Goal: Find specific page/section: Find specific page/section

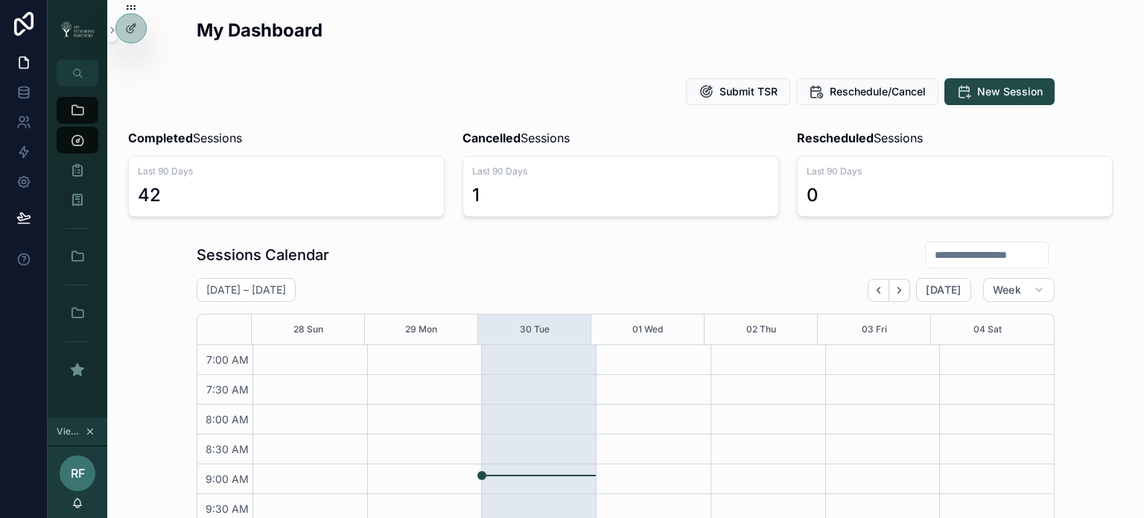
scroll to position [417, 0]
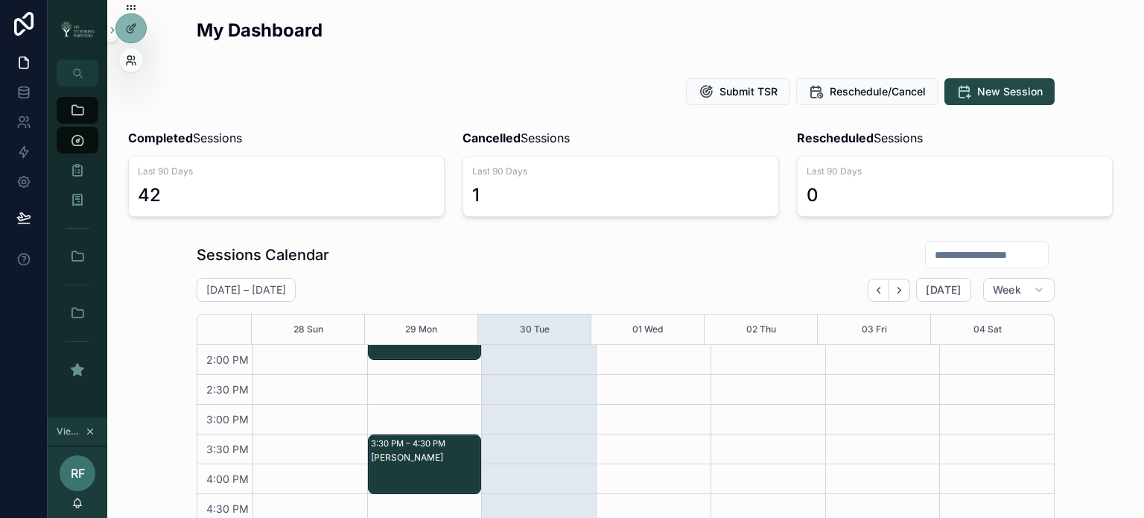
click at [129, 60] on icon at bounding box center [131, 60] width 12 height 12
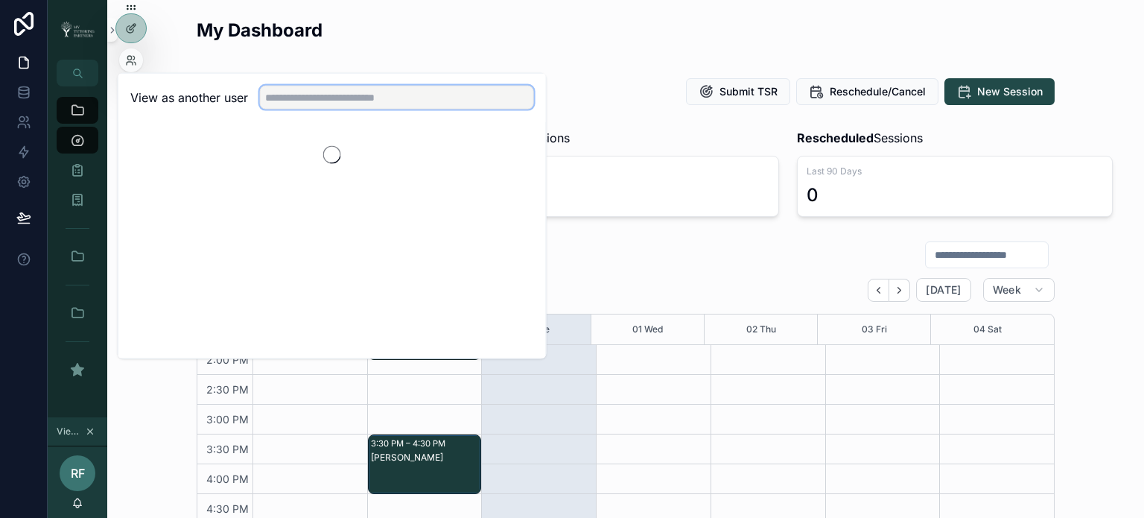
click at [322, 86] on input "text" at bounding box center [397, 98] width 274 height 24
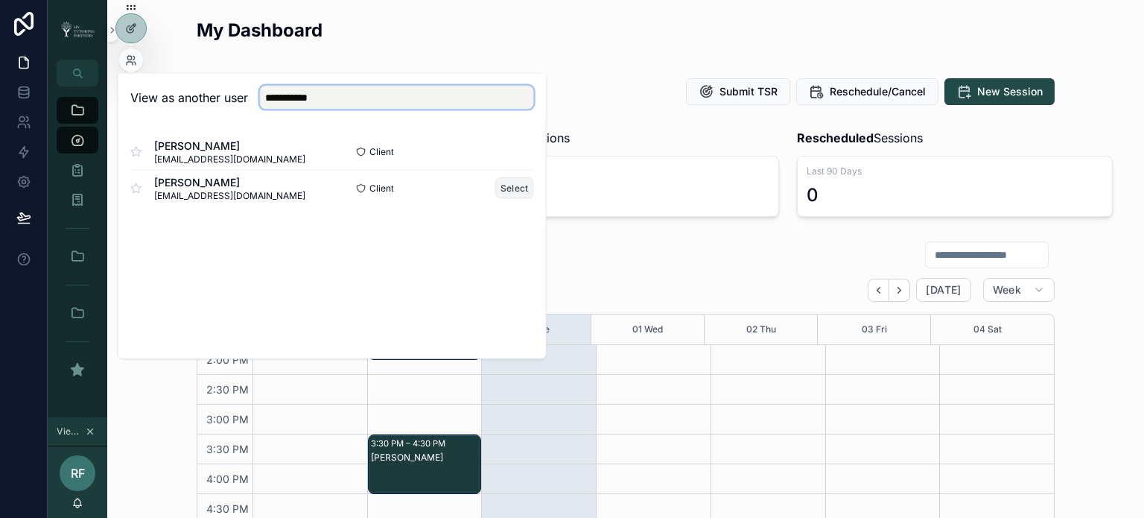
type input "**********"
click at [518, 186] on button "Select" at bounding box center [514, 188] width 39 height 22
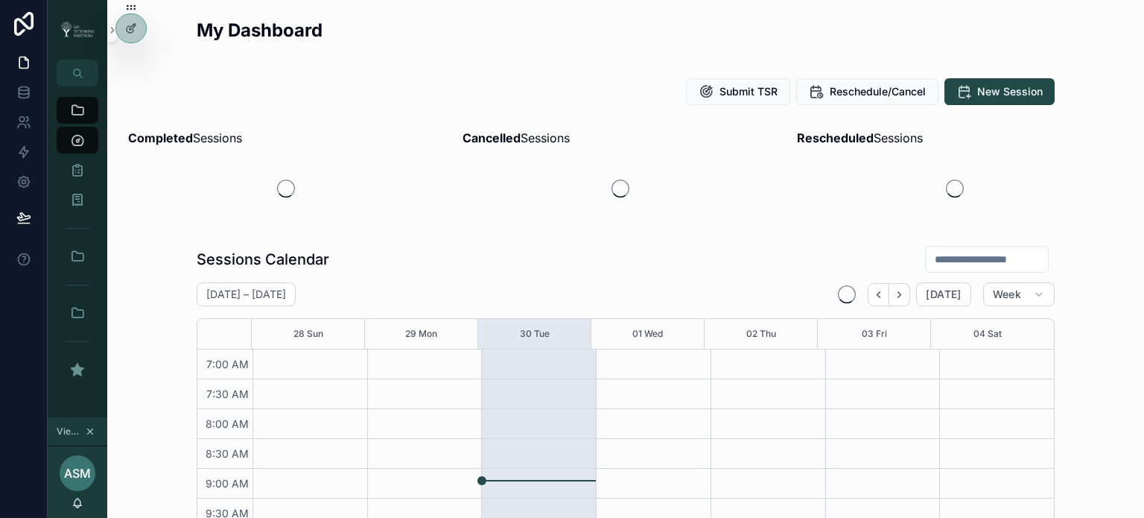
scroll to position [417, 0]
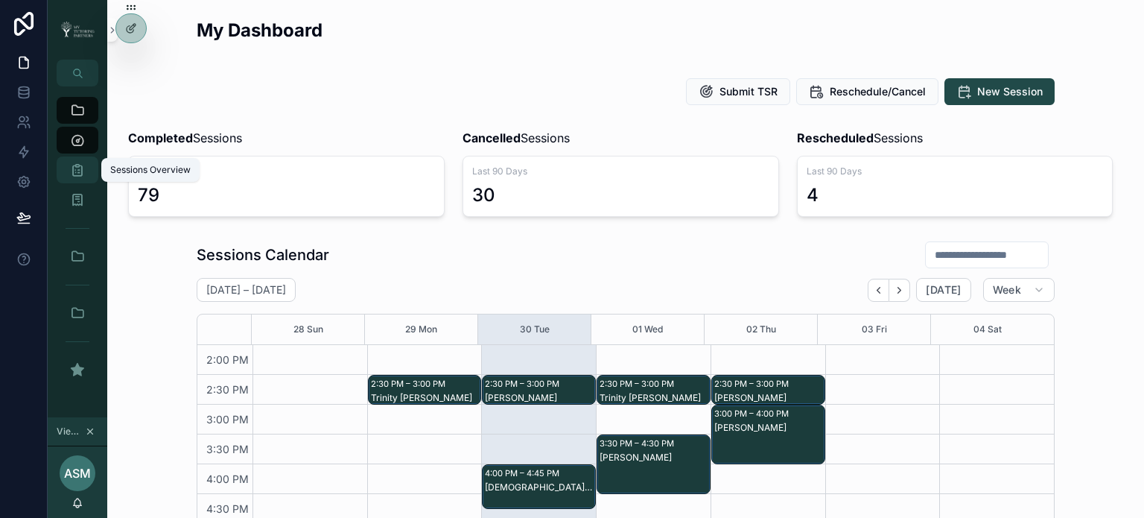
click at [80, 168] on icon "scrollable content" at bounding box center [77, 169] width 15 height 15
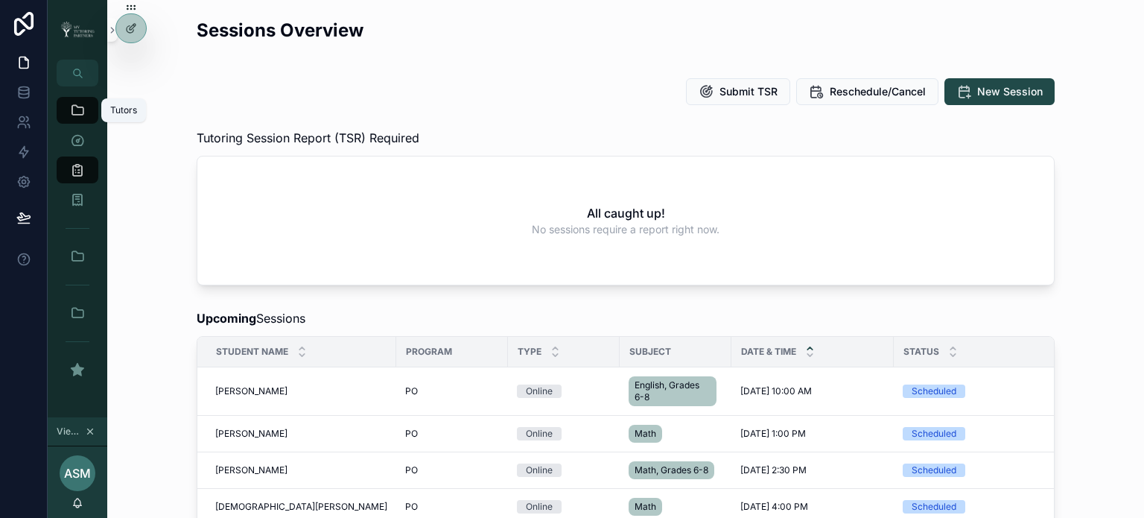
click at [83, 111] on icon "scrollable content" at bounding box center [77, 110] width 15 height 15
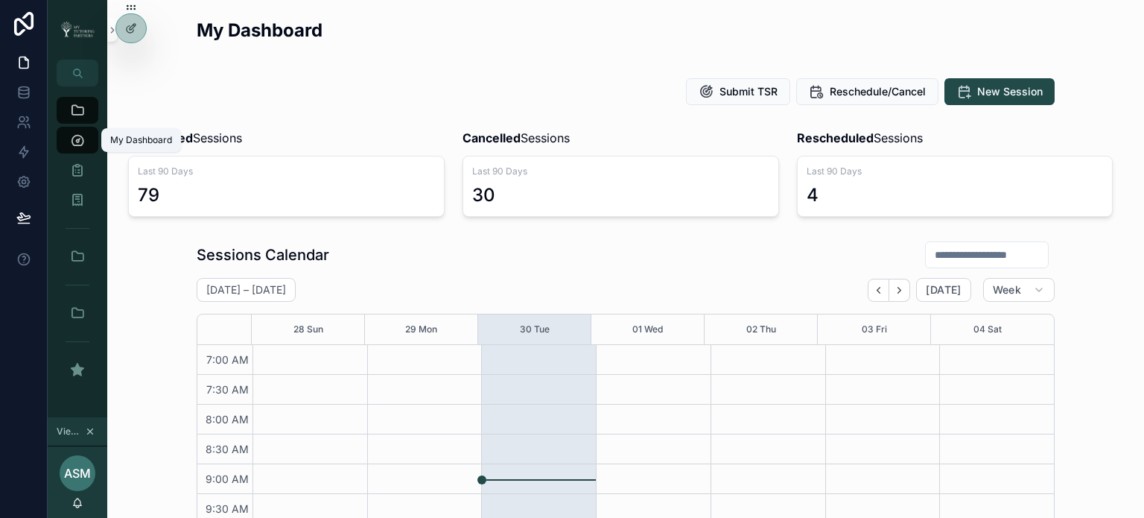
scroll to position [417, 0]
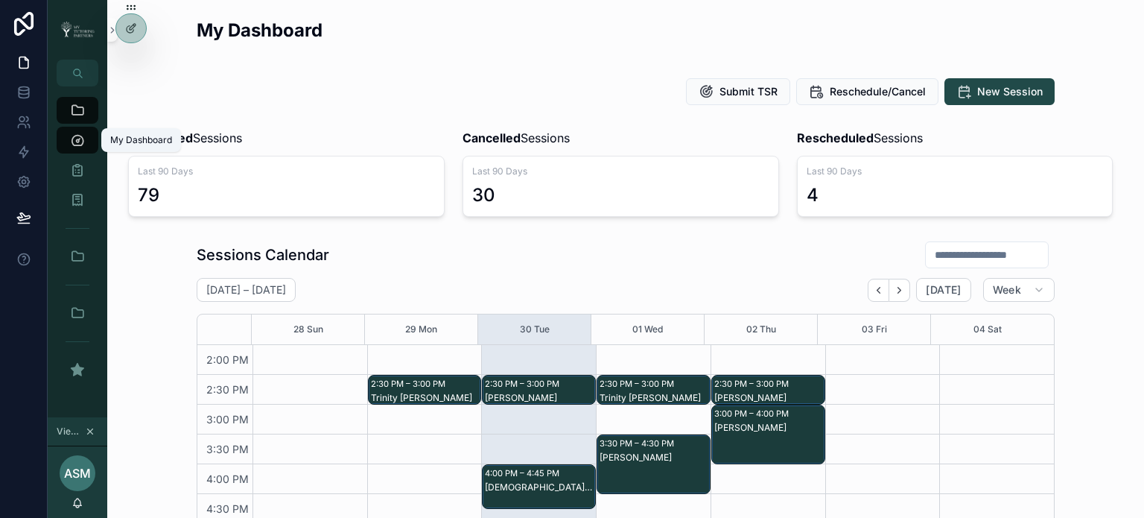
click at [77, 145] on icon "scrollable content" at bounding box center [77, 140] width 15 height 15
click at [75, 139] on icon "scrollable content" at bounding box center [77, 140] width 15 height 15
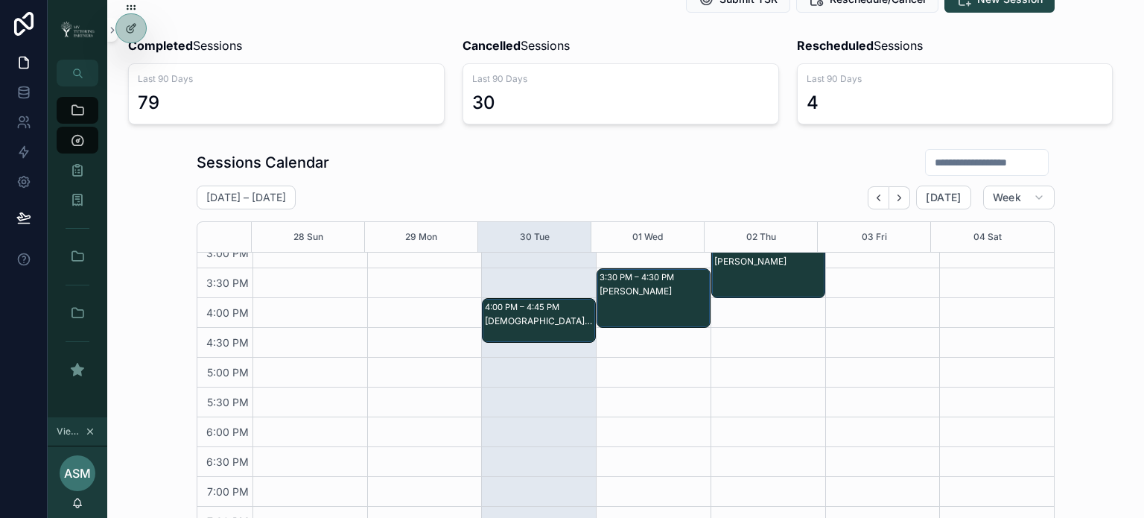
scroll to position [10, 0]
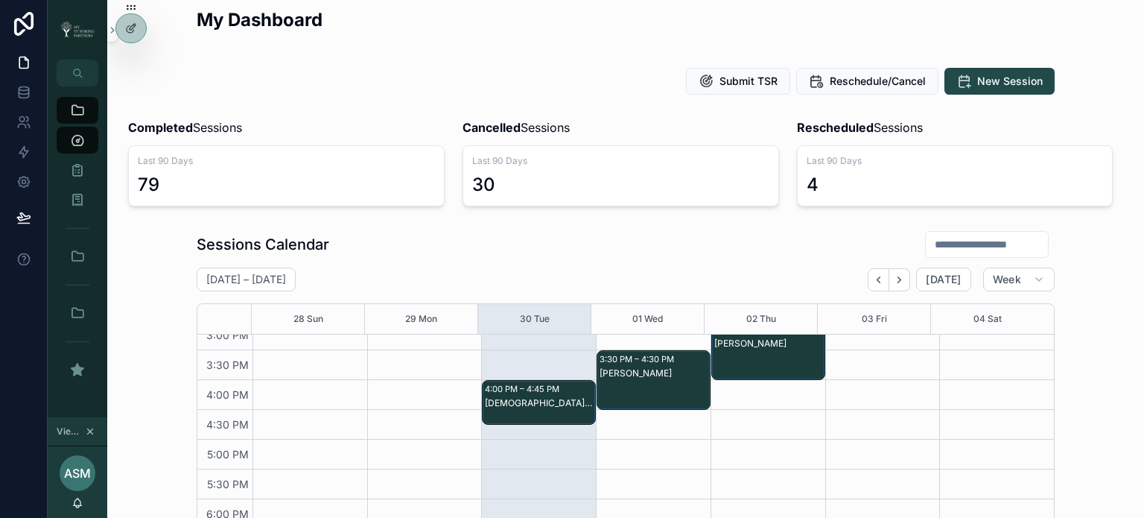
click at [364, 64] on div "Submit TSR Reschedule/Cancel New Session" at bounding box center [625, 81] width 1013 height 39
click at [75, 169] on icon "scrollable content" at bounding box center [77, 169] width 15 height 15
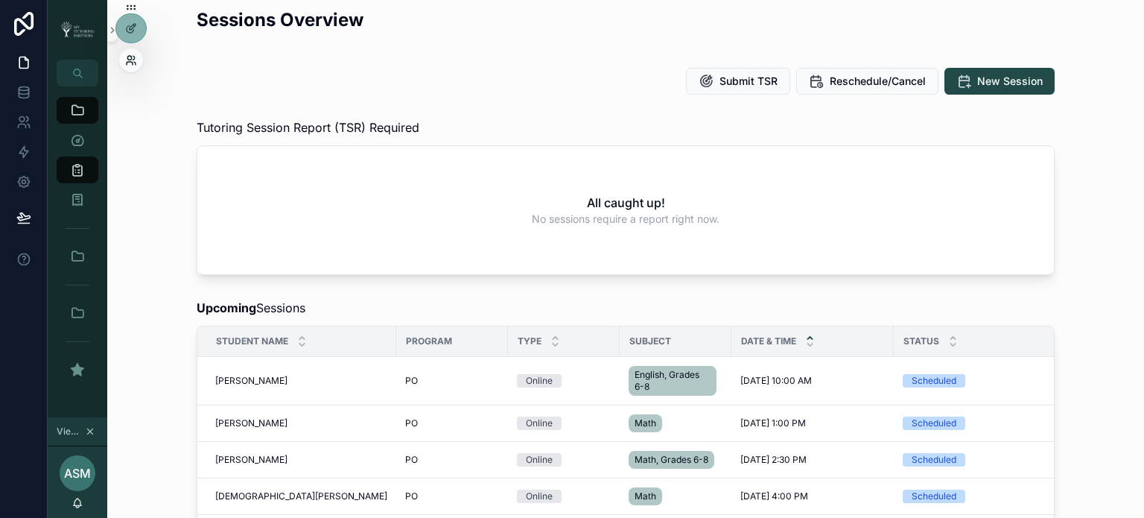
click at [125, 65] on icon at bounding box center [131, 60] width 12 height 12
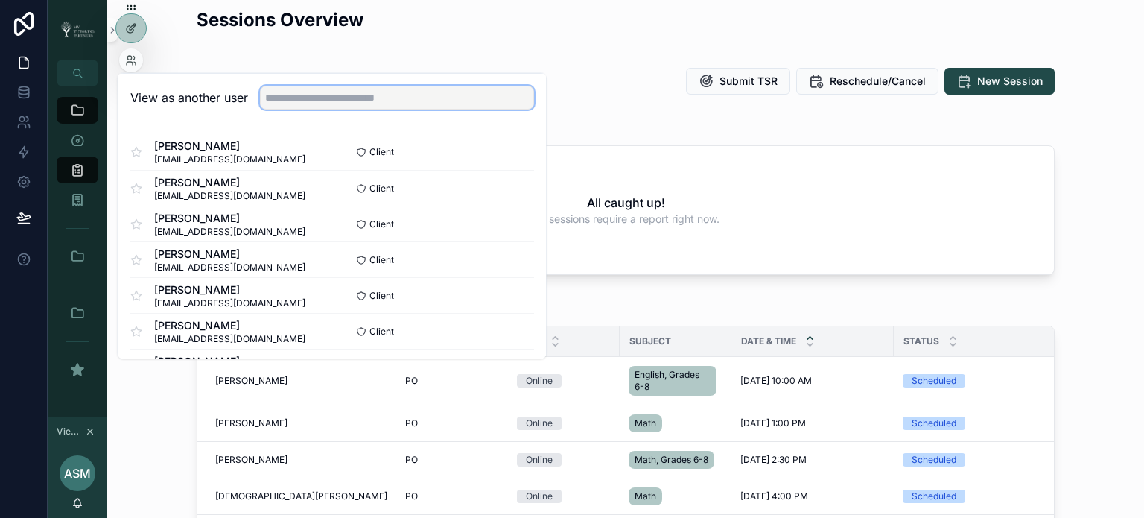
click at [281, 96] on input "text" at bounding box center [397, 98] width 274 height 24
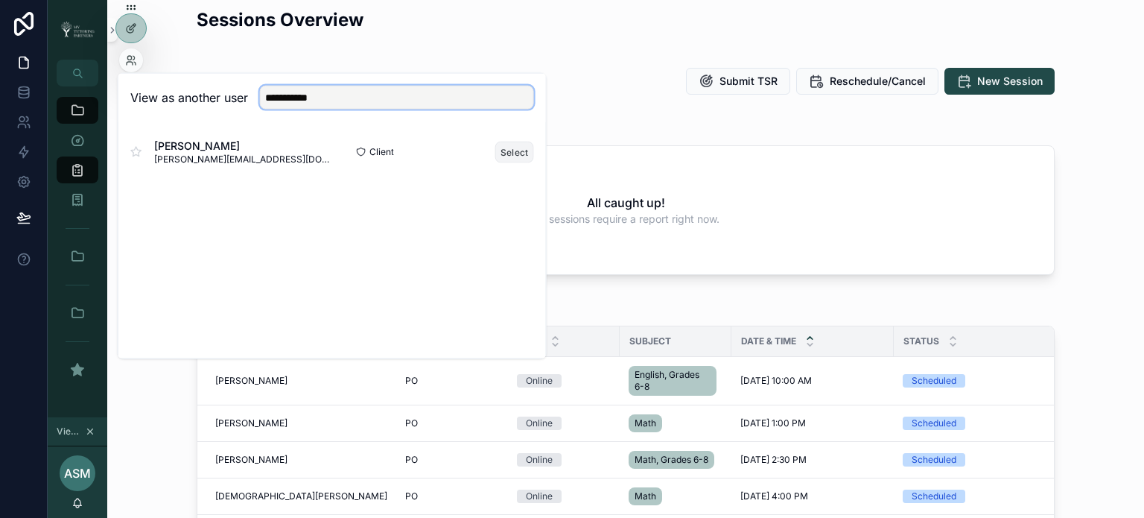
type input "**********"
click at [507, 151] on button "Select" at bounding box center [514, 152] width 39 height 22
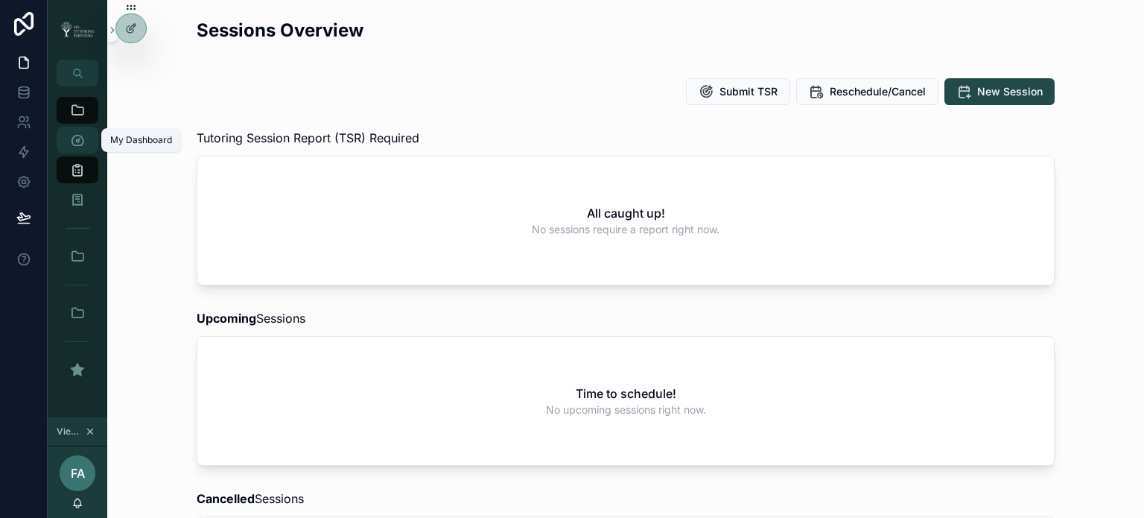
click at [76, 140] on icon "scrollable content" at bounding box center [77, 140] width 15 height 15
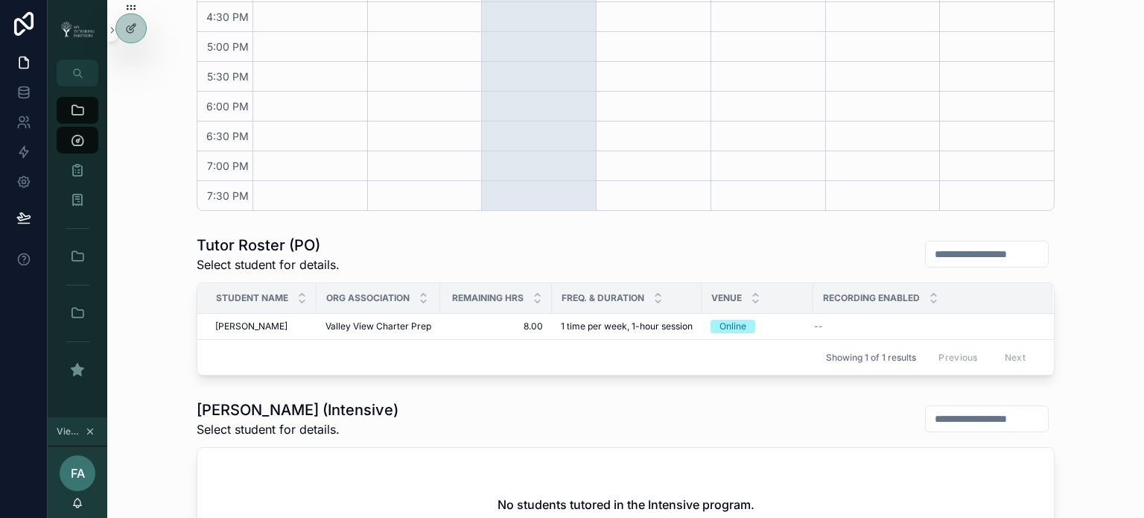
scroll to position [411, 0]
